Goal: Information Seeking & Learning: Learn about a topic

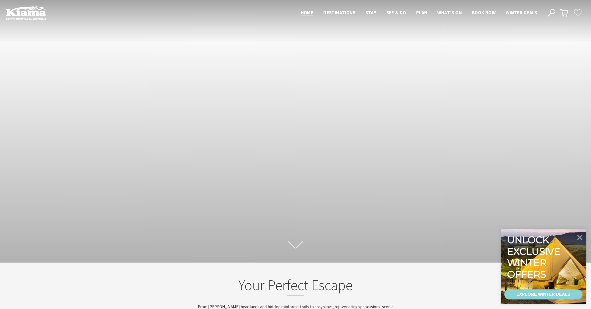
scroll to position [8, 595]
click at [581, 235] on icon at bounding box center [580, 237] width 12 height 12
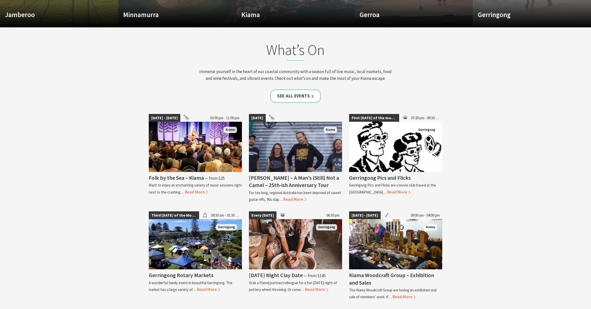
scroll to position [0, 0]
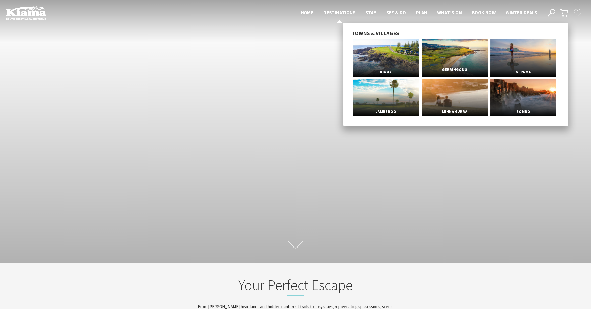
click at [439, 47] on link "Gerringong" at bounding box center [455, 58] width 66 height 38
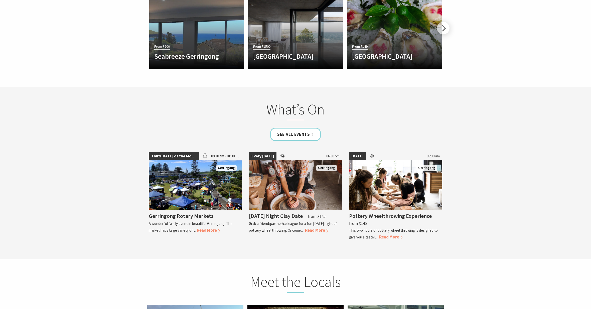
scroll to position [1077, 0]
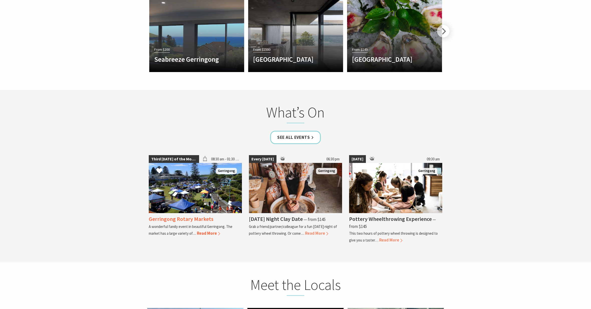
click at [210, 180] on img at bounding box center [195, 188] width 93 height 50
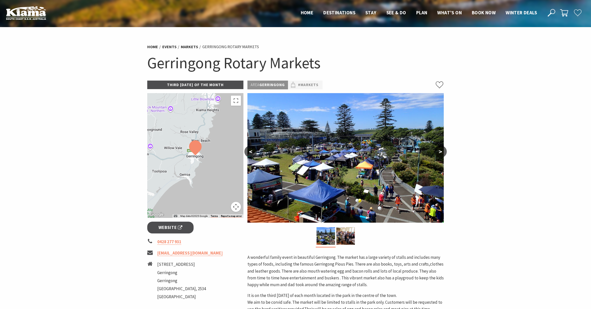
click at [440, 152] on button ">" at bounding box center [441, 151] width 13 height 12
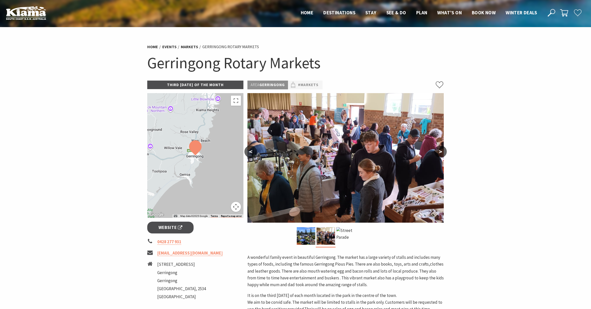
click at [440, 152] on button ">" at bounding box center [441, 151] width 13 height 12
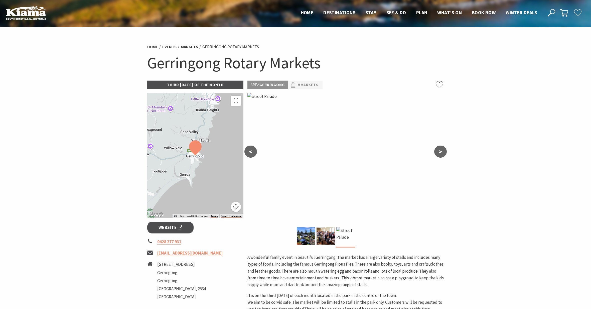
click at [440, 152] on button ">" at bounding box center [441, 151] width 13 height 12
click at [252, 153] on button "<" at bounding box center [251, 151] width 13 height 12
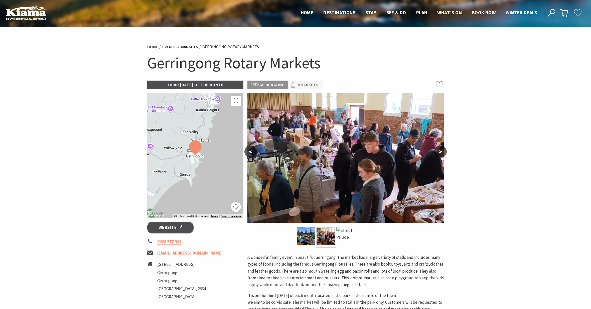
click at [252, 153] on button "<" at bounding box center [251, 151] width 13 height 12
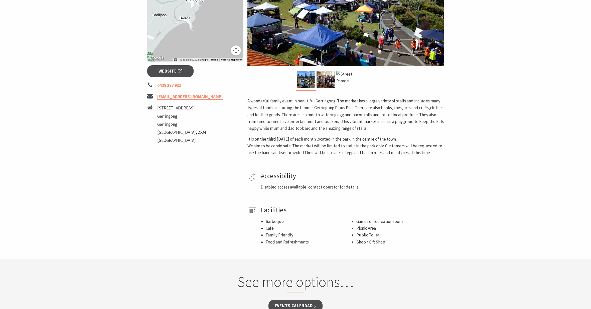
scroll to position [138, 0]
